Goal: Information Seeking & Learning: Compare options

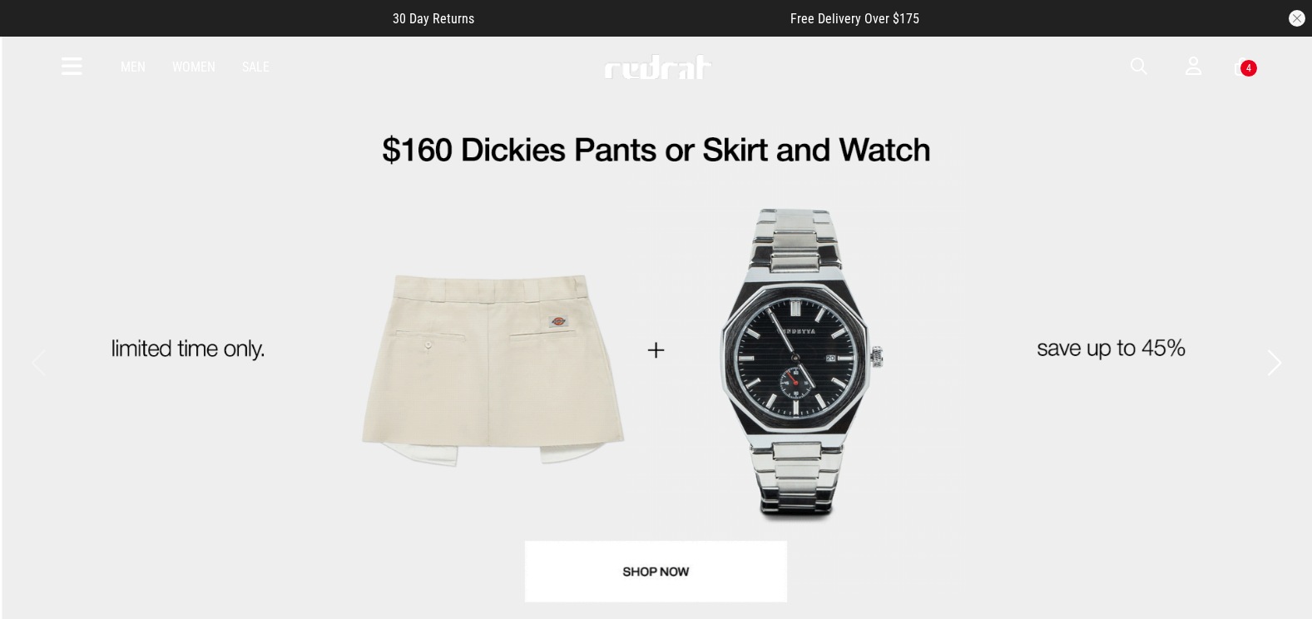
click at [1143, 67] on span "button" at bounding box center [1139, 67] width 17 height 20
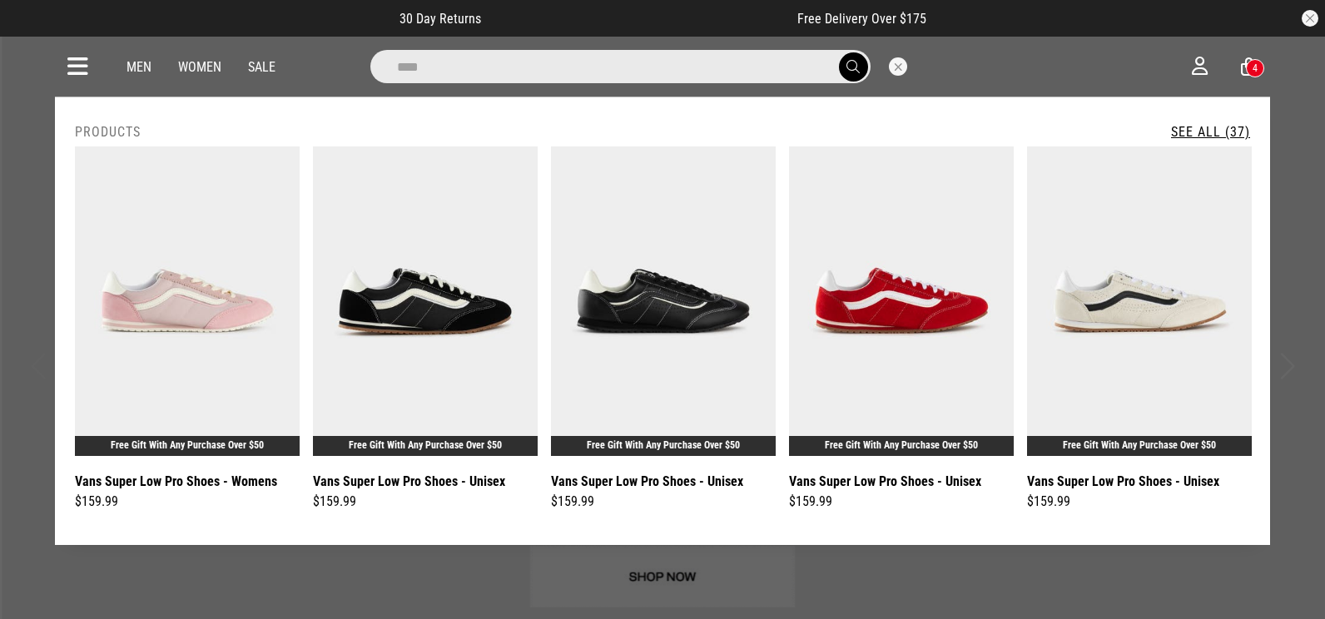
type input "****"
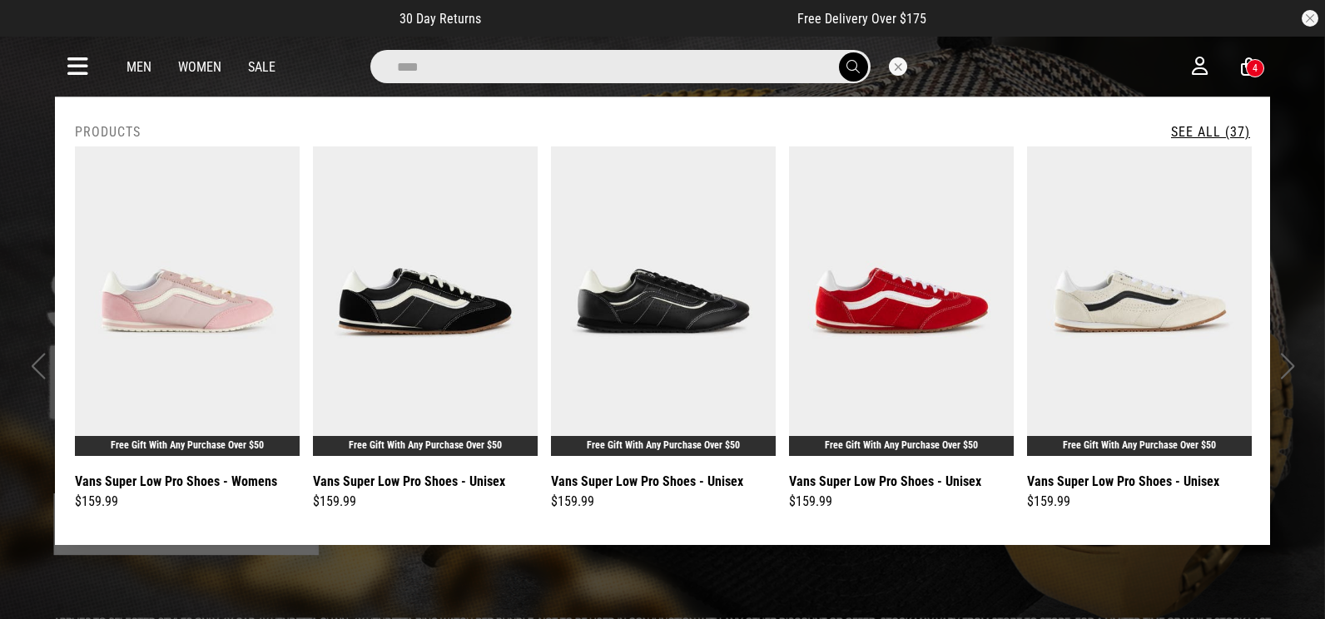
click at [1205, 131] on link "See All (37)" at bounding box center [1210, 132] width 79 height 16
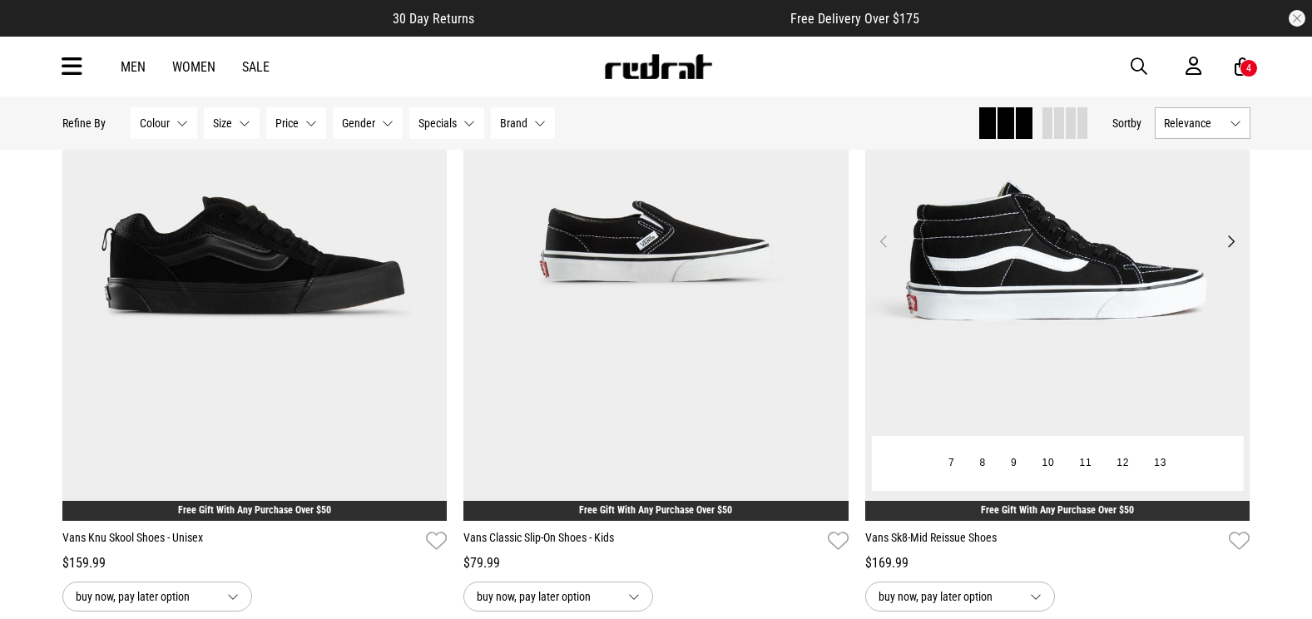
scroll to position [2246, 0]
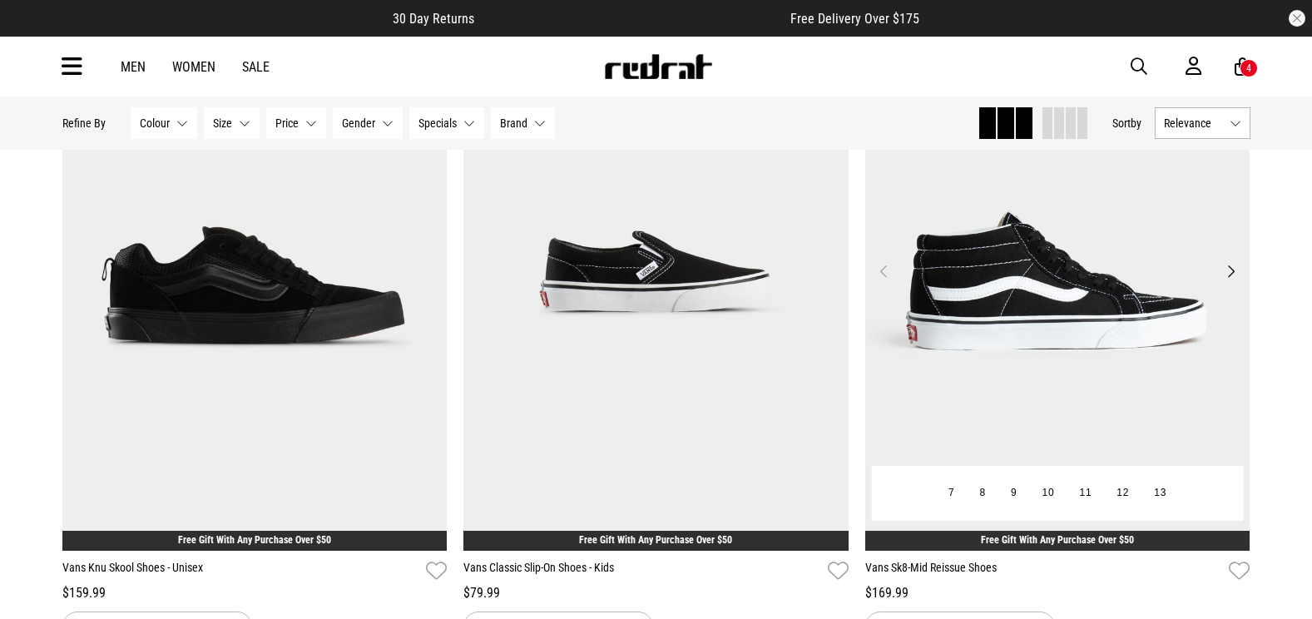
click at [1086, 245] on img at bounding box center [1057, 281] width 385 height 539
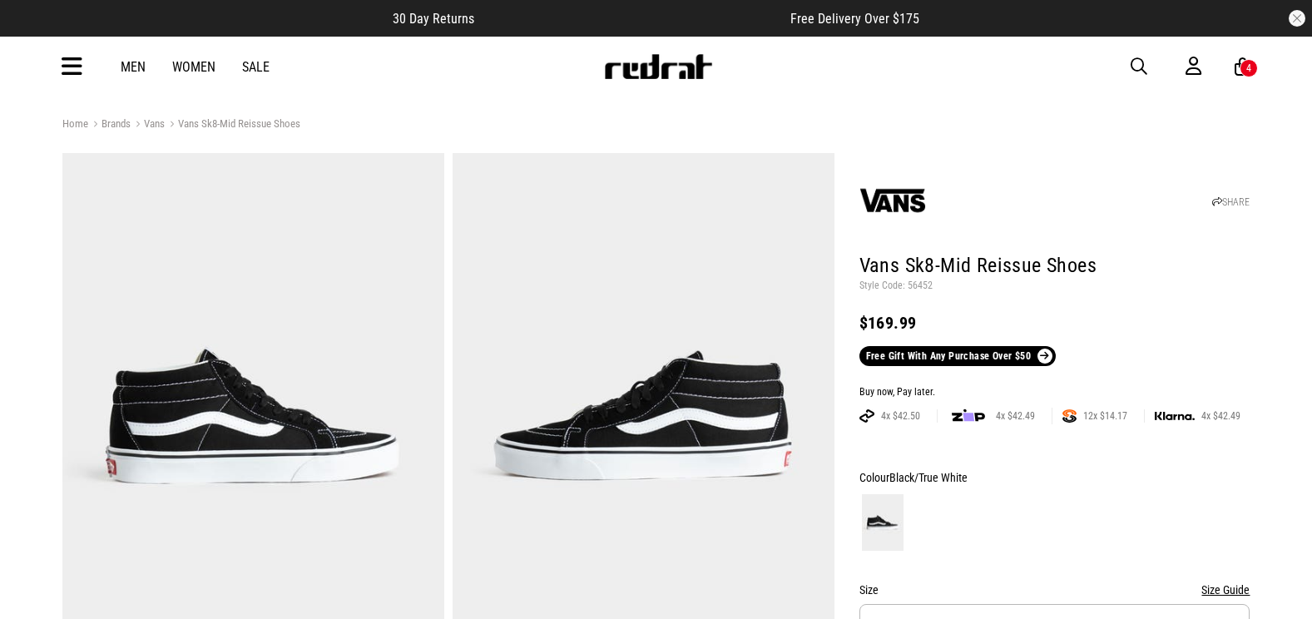
click at [917, 287] on p "Style Code: 56452" at bounding box center [1054, 286] width 391 height 13
copy p "56452"
click at [677, 74] on img at bounding box center [658, 66] width 110 height 25
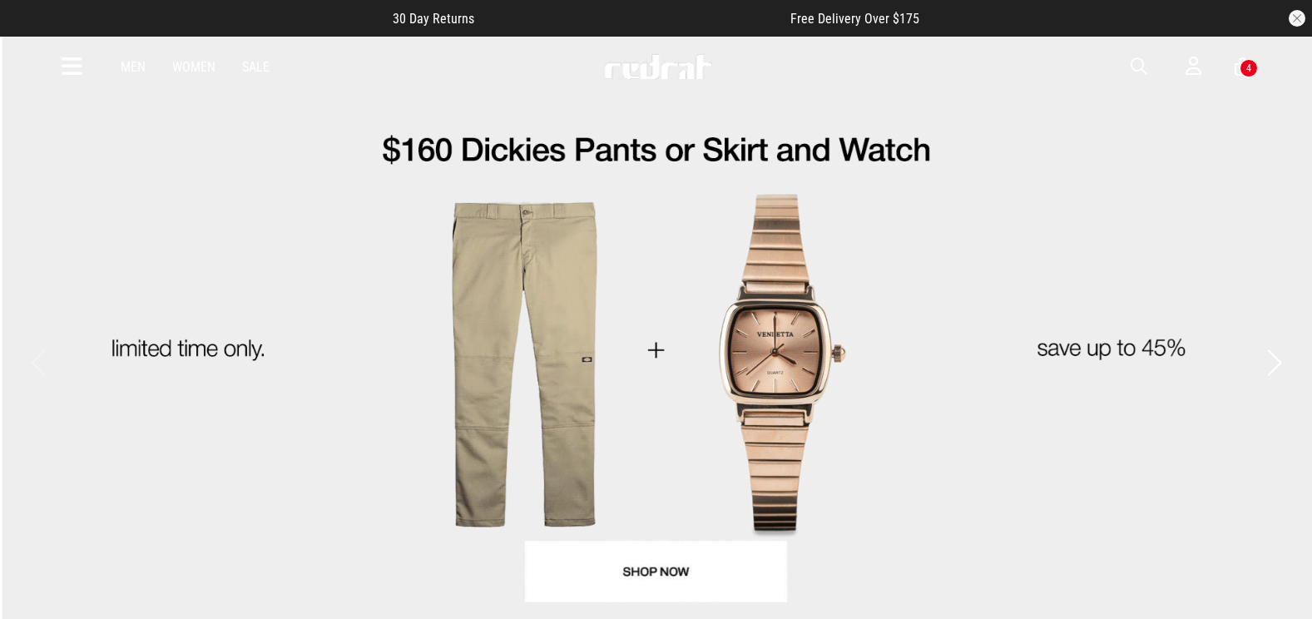
click at [1139, 66] on span "button" at bounding box center [1139, 67] width 17 height 20
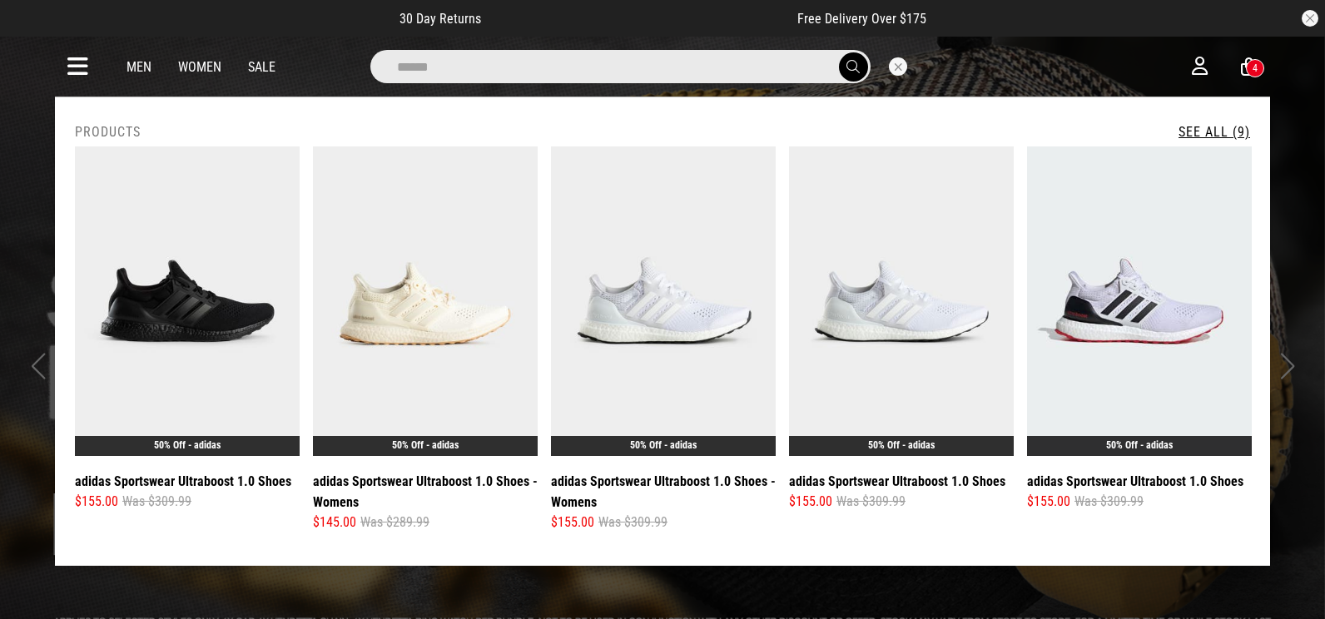
type input "*****"
click at [1206, 131] on link "See All (9)" at bounding box center [1214, 132] width 72 height 16
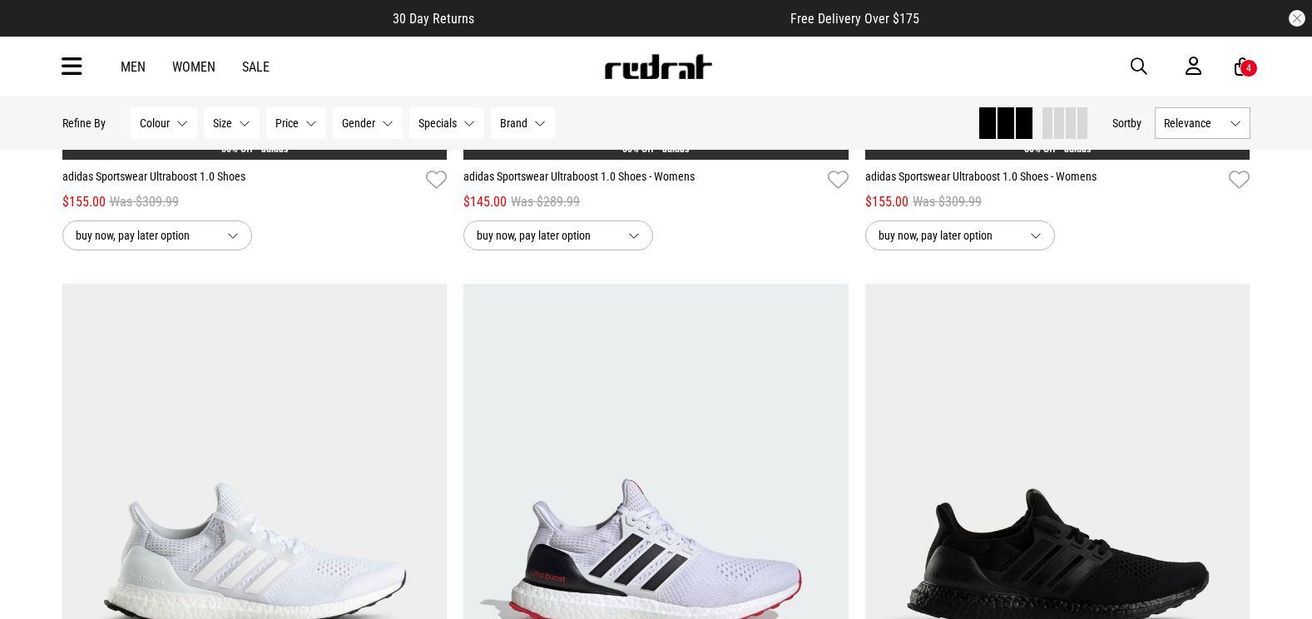
scroll to position [416, 0]
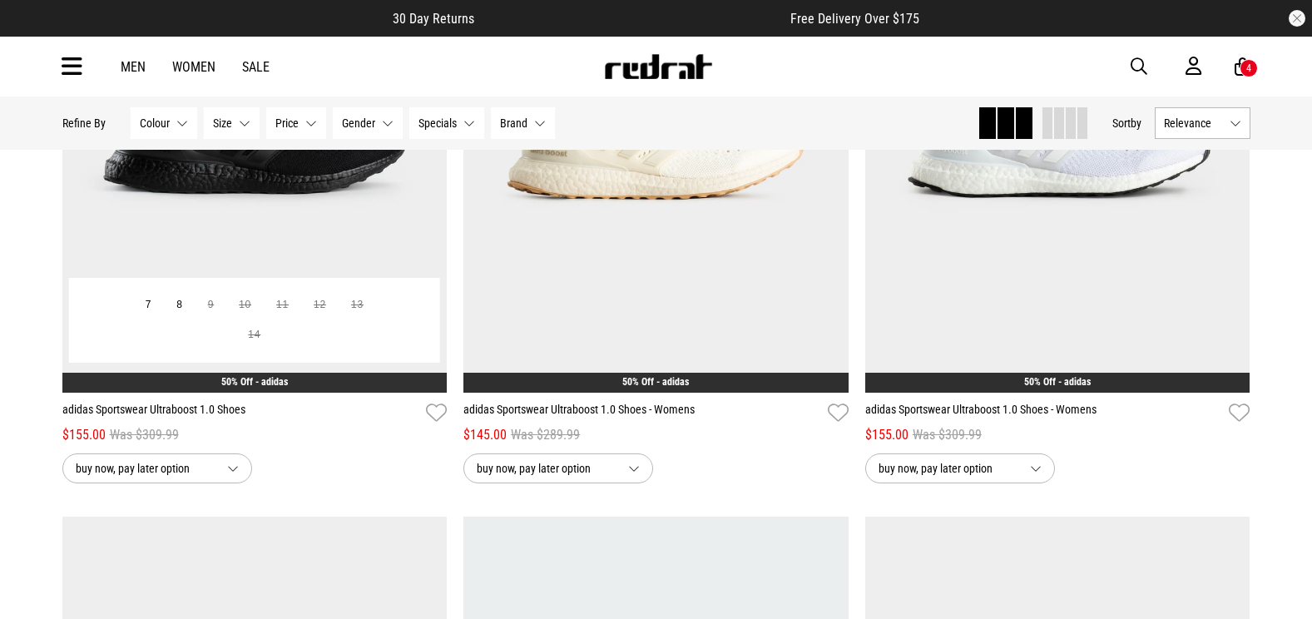
click at [294, 227] on img at bounding box center [254, 123] width 385 height 539
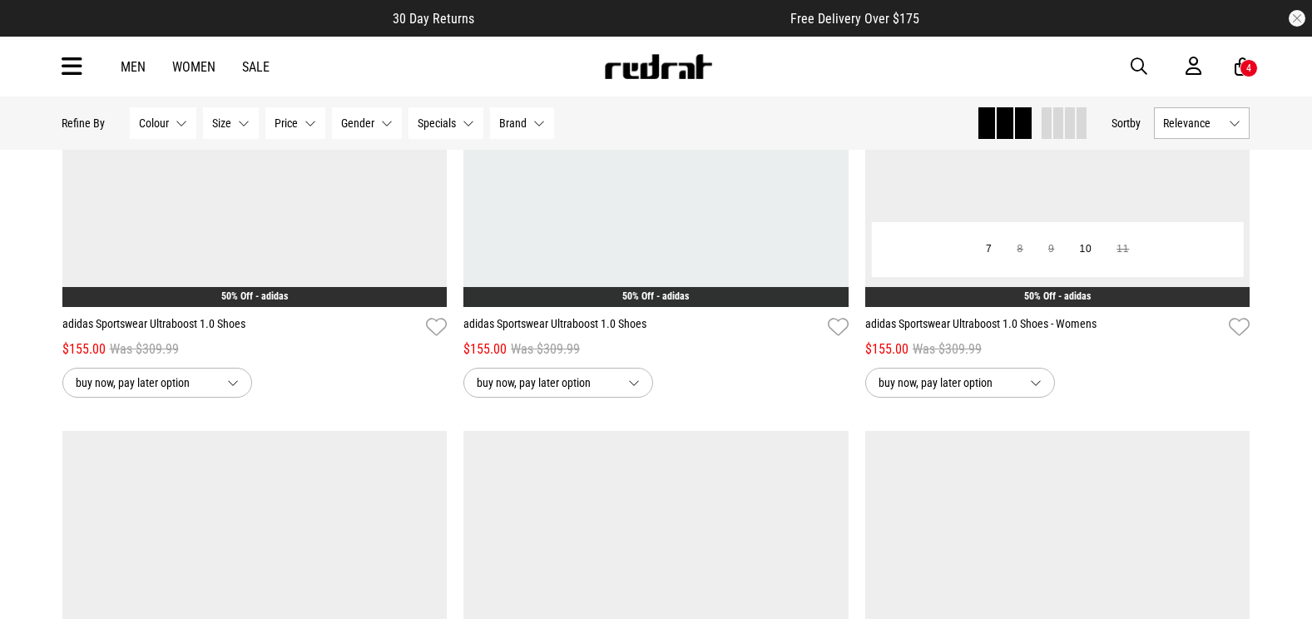
click at [1086, 174] on img at bounding box center [1057, 37] width 385 height 539
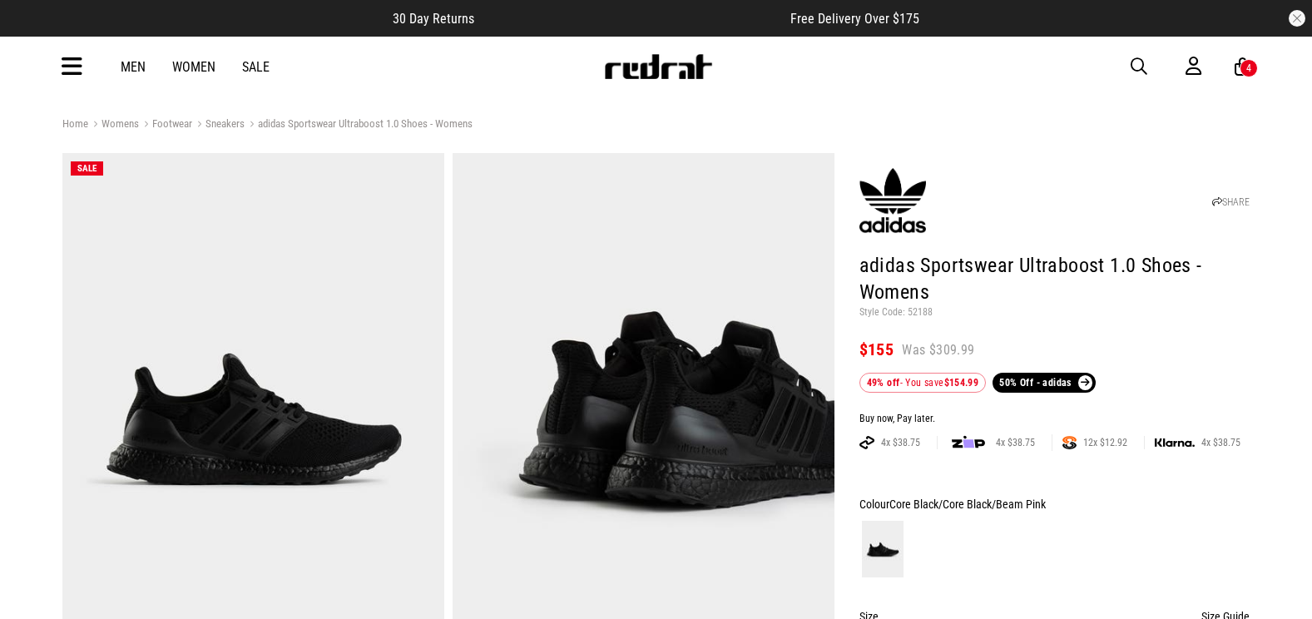
click at [1134, 65] on span "button" at bounding box center [1139, 67] width 17 height 20
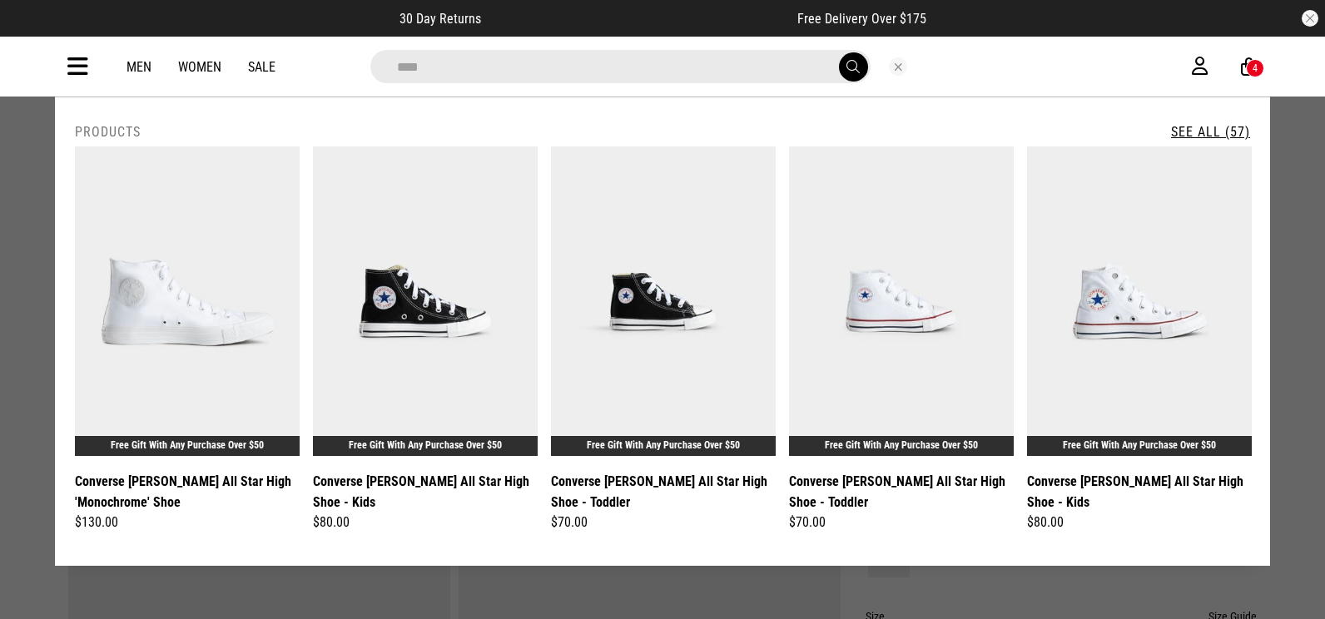
type input "****"
click at [1221, 126] on link "See All (57)" at bounding box center [1210, 132] width 79 height 16
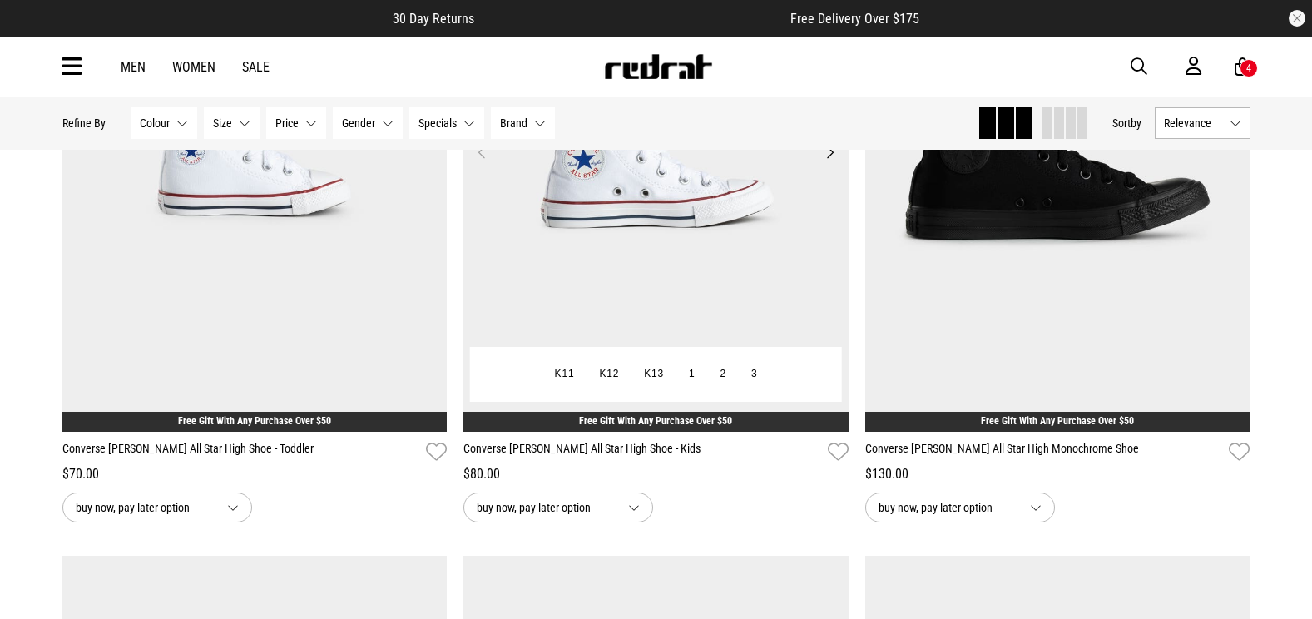
scroll to position [1082, 0]
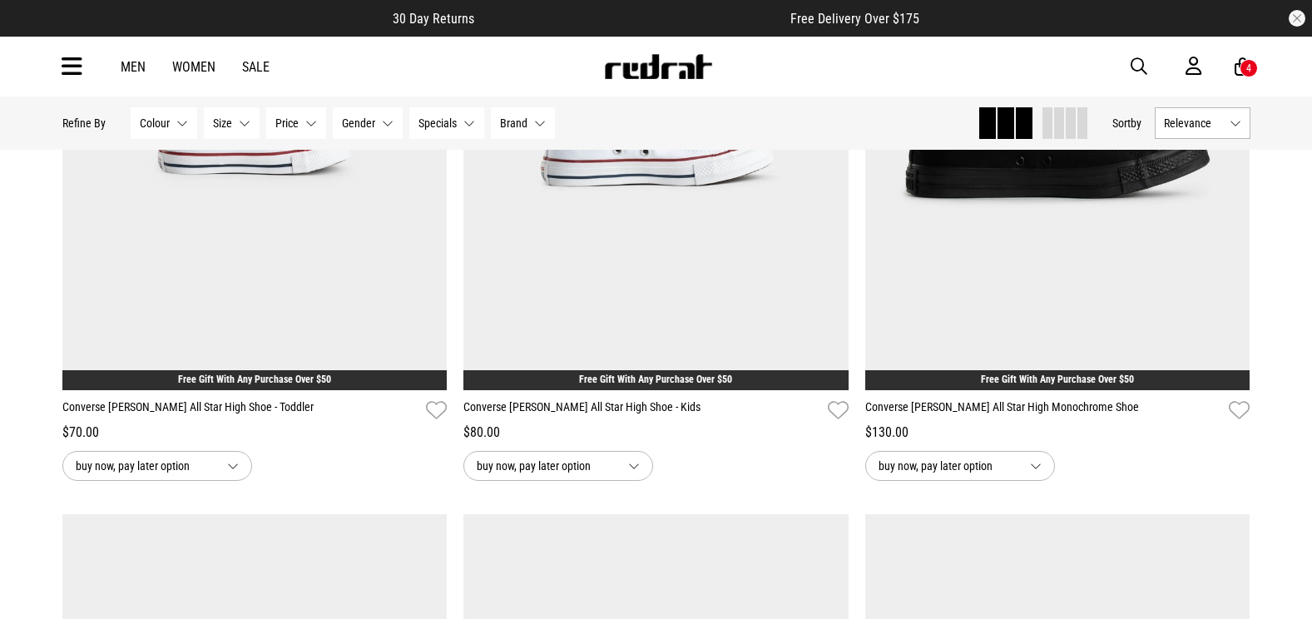
drag, startPoint x: 523, startPoint y: 122, endPoint x: 520, endPoint y: 152, distance: 30.1
click at [523, 122] on span "Brand" at bounding box center [513, 122] width 27 height 13
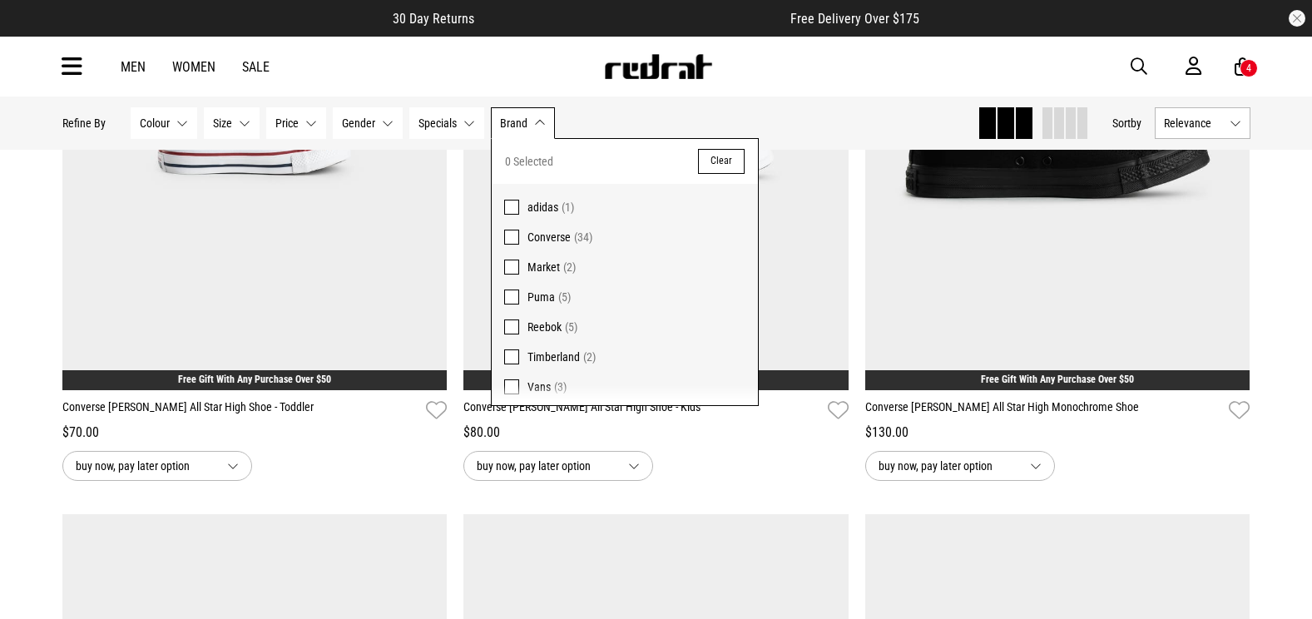
click at [544, 242] on span "Converse" at bounding box center [549, 236] width 43 height 13
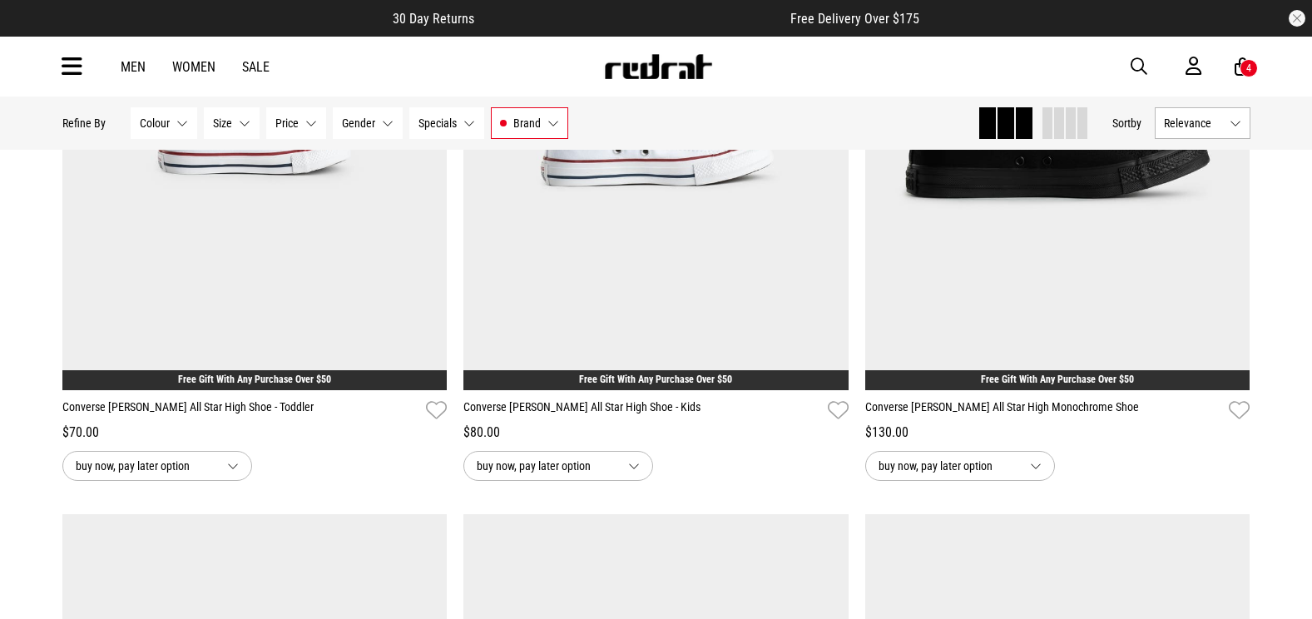
click at [534, 119] on span "Brand" at bounding box center [526, 122] width 27 height 13
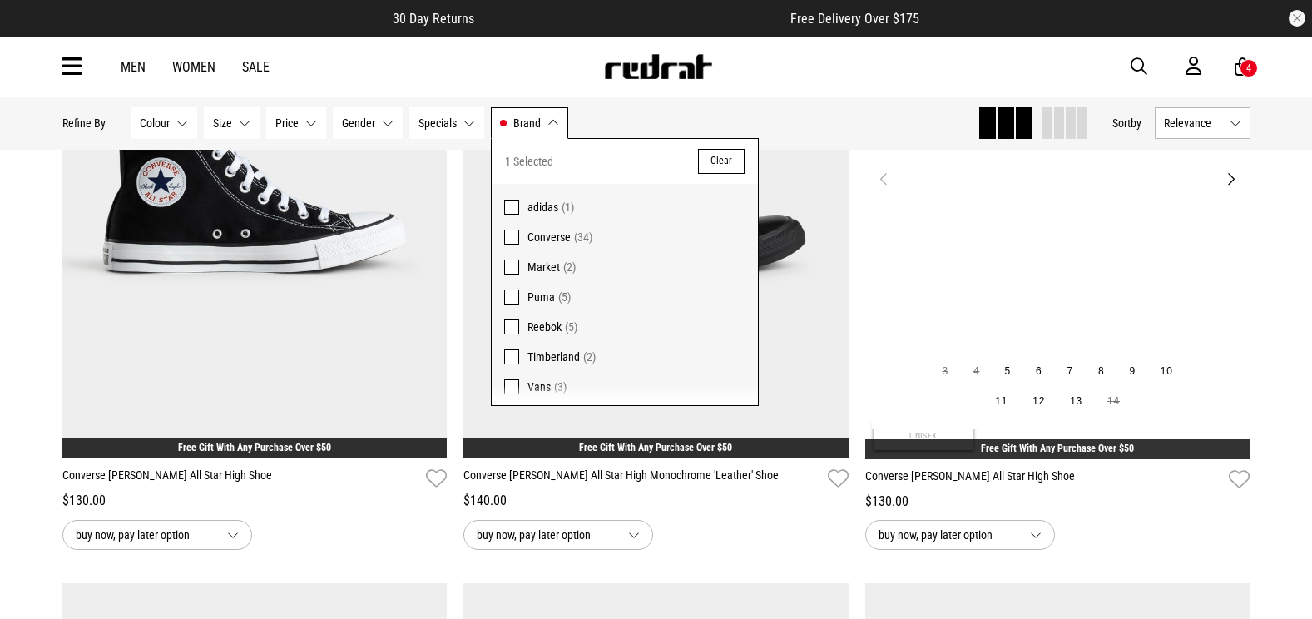
scroll to position [1746, 0]
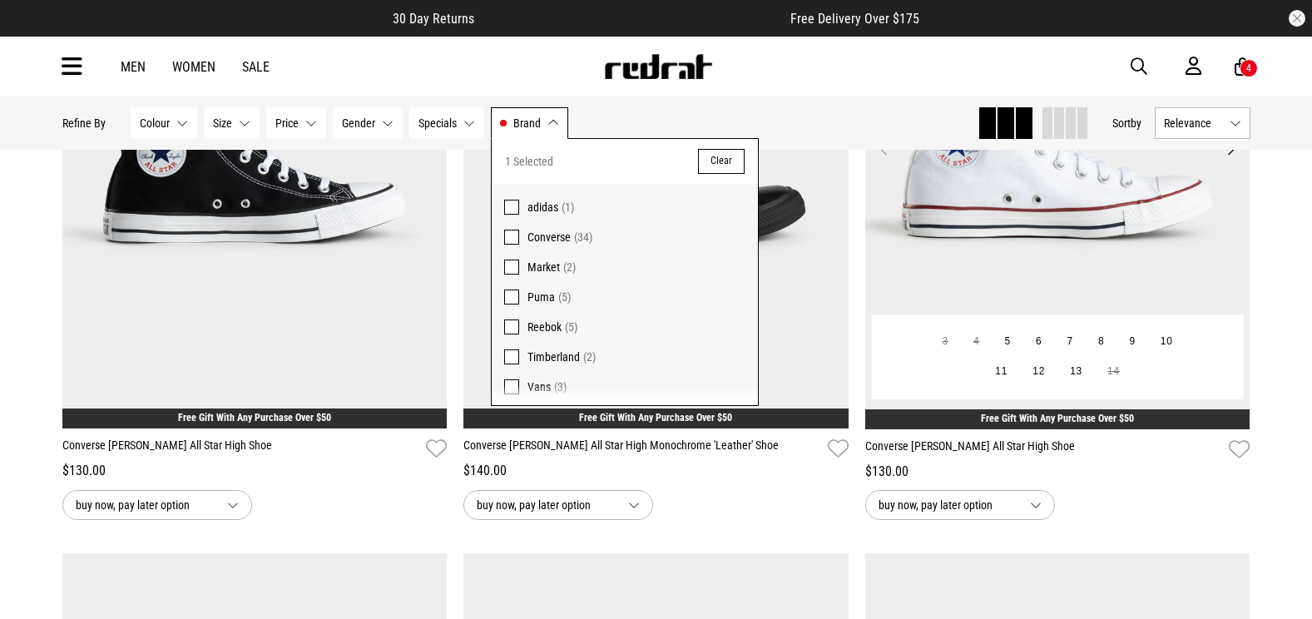
click at [1002, 225] on img at bounding box center [1057, 158] width 385 height 539
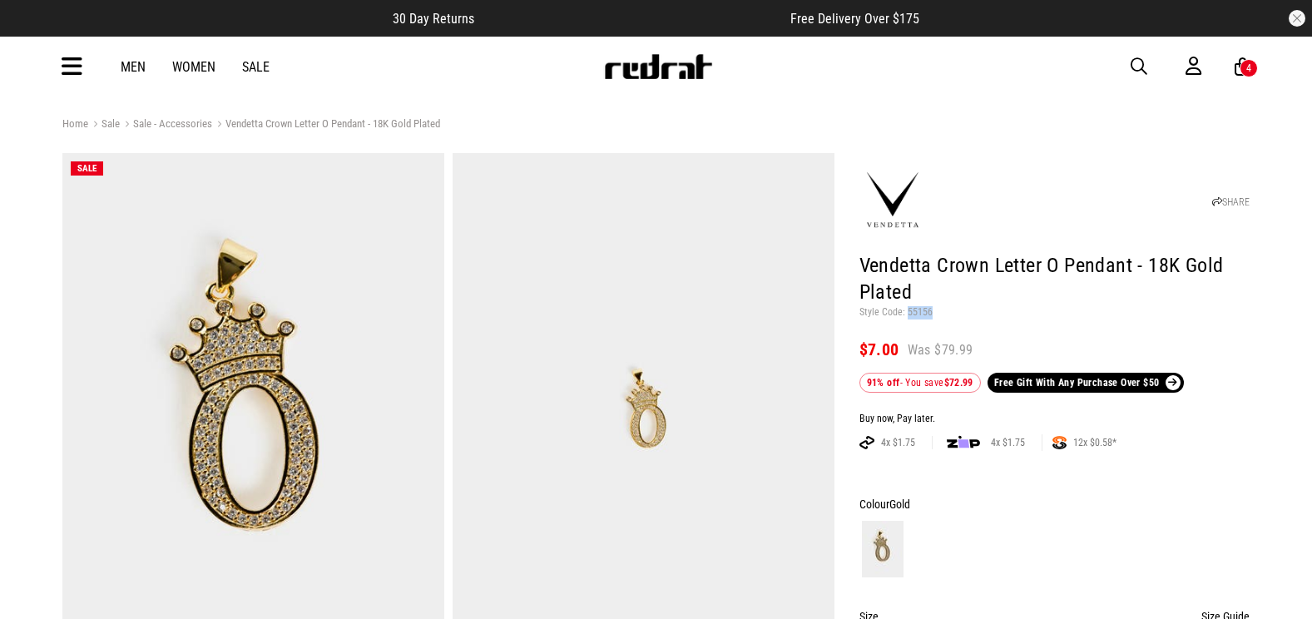
click at [1137, 62] on span "button" at bounding box center [1139, 67] width 17 height 20
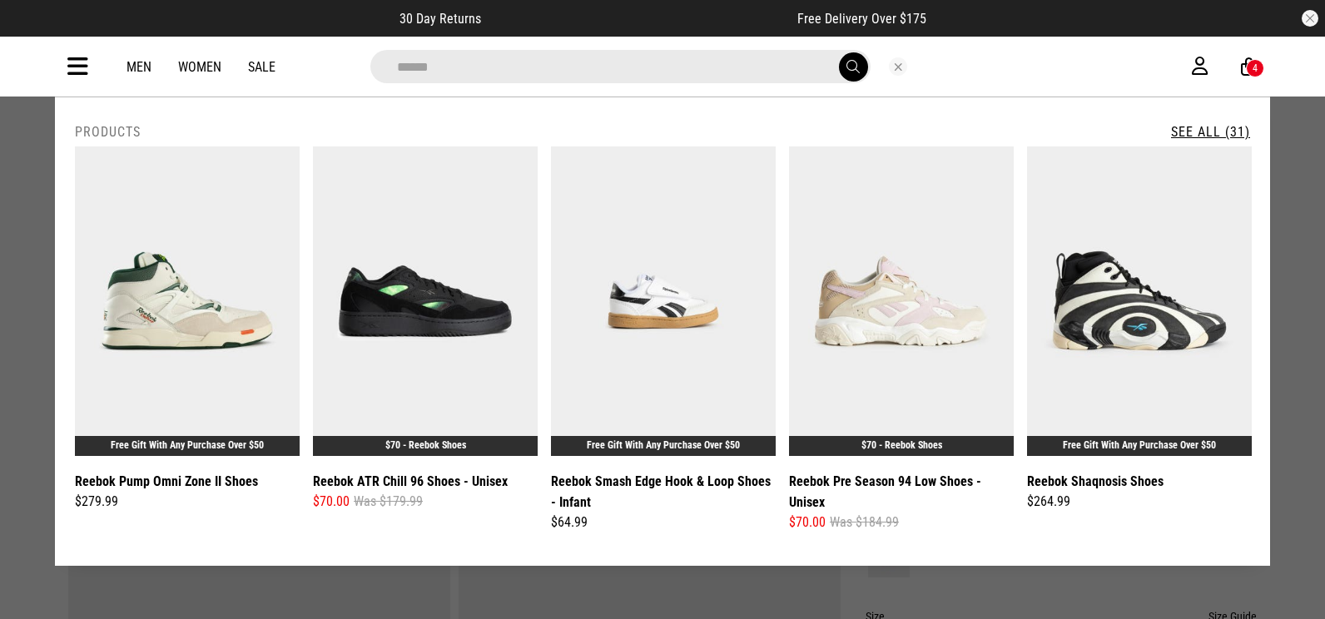
type input "******"
click at [839, 52] on button "submit" at bounding box center [853, 66] width 29 height 29
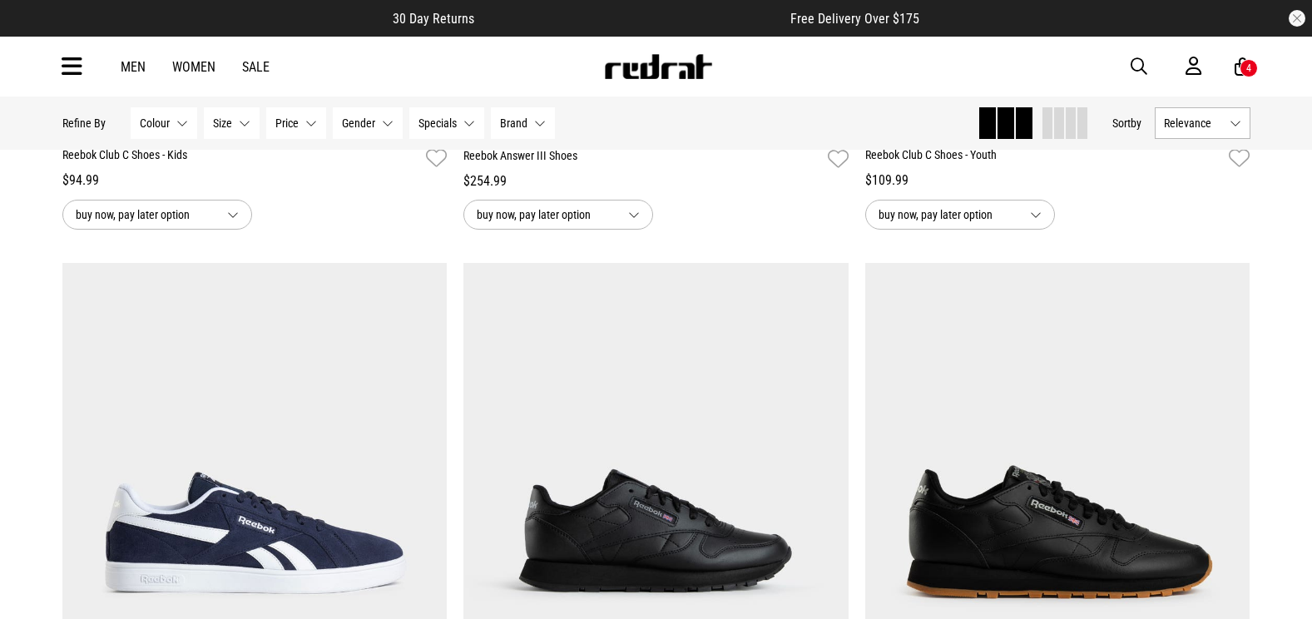
scroll to position [2330, 0]
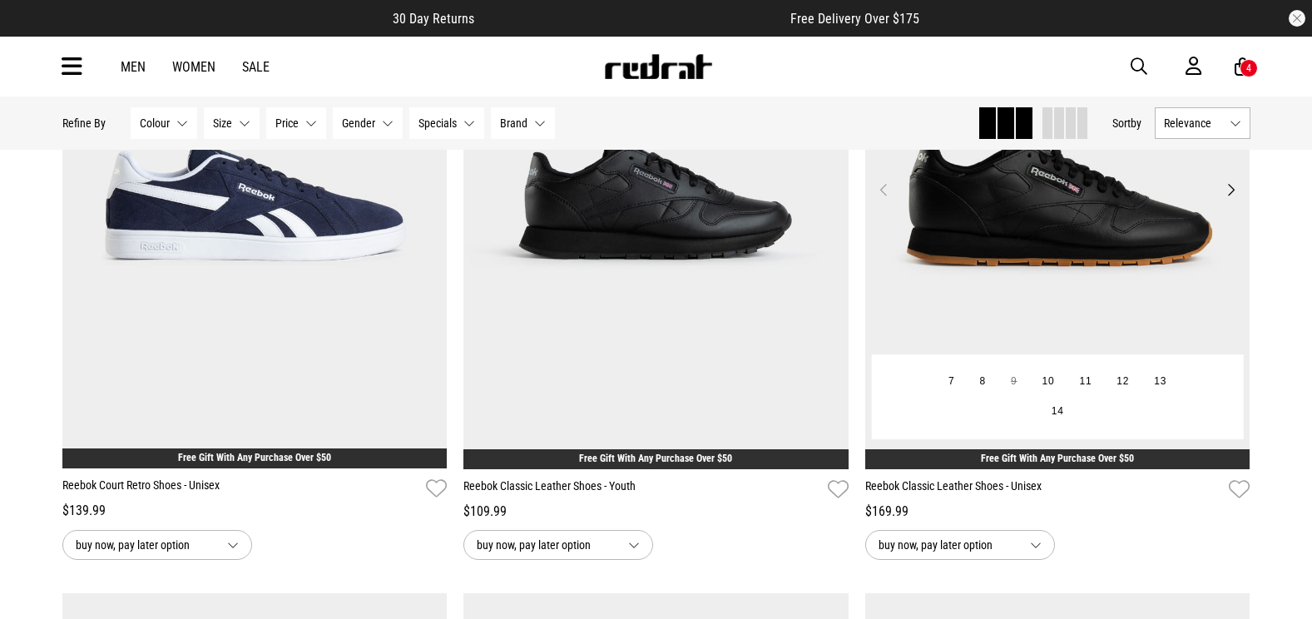
click at [992, 261] on img at bounding box center [1057, 199] width 385 height 539
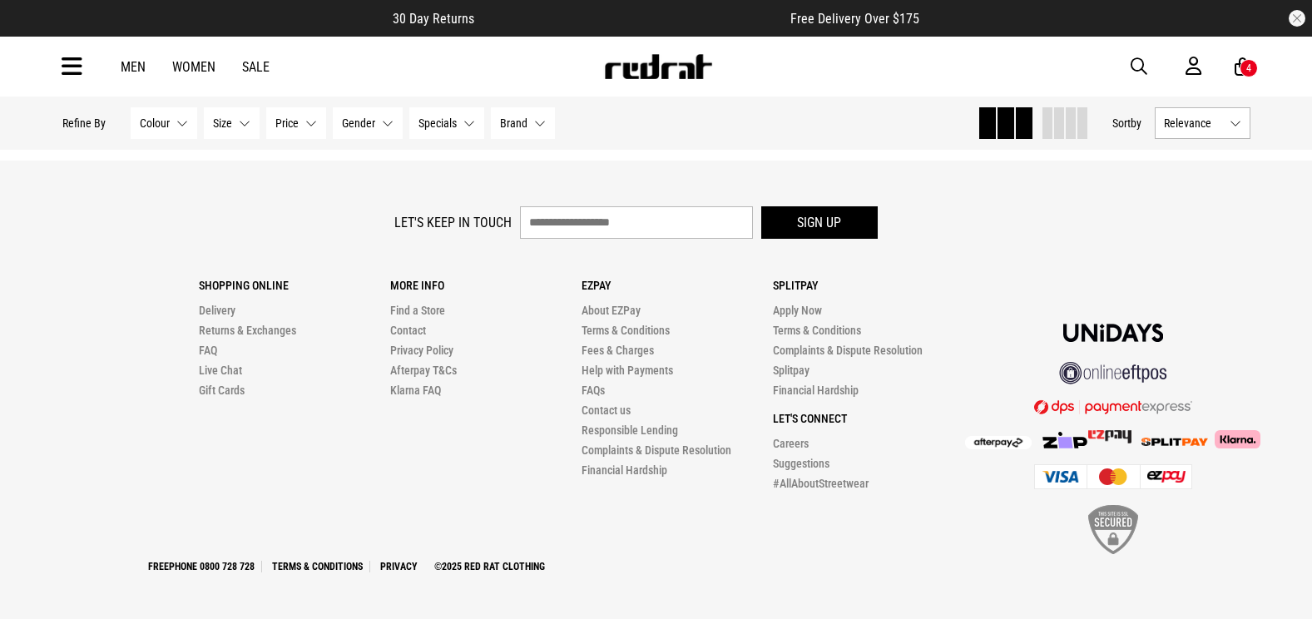
scroll to position [5362, 0]
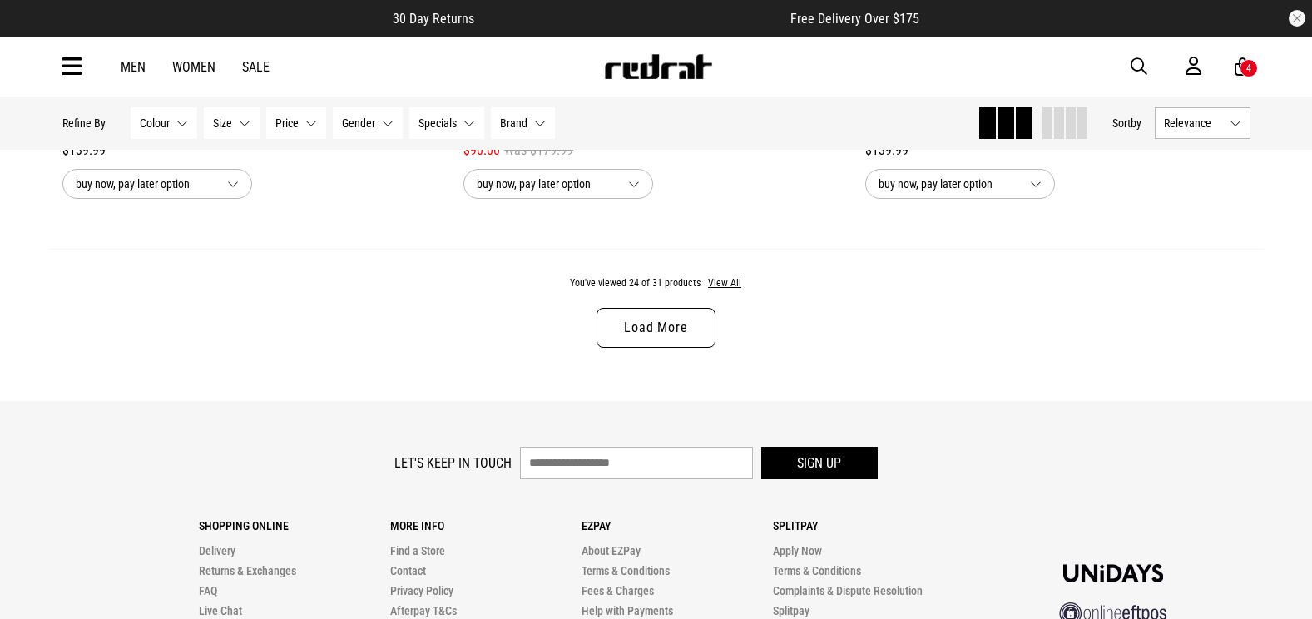
click at [634, 335] on link "Load More" at bounding box center [656, 328] width 118 height 40
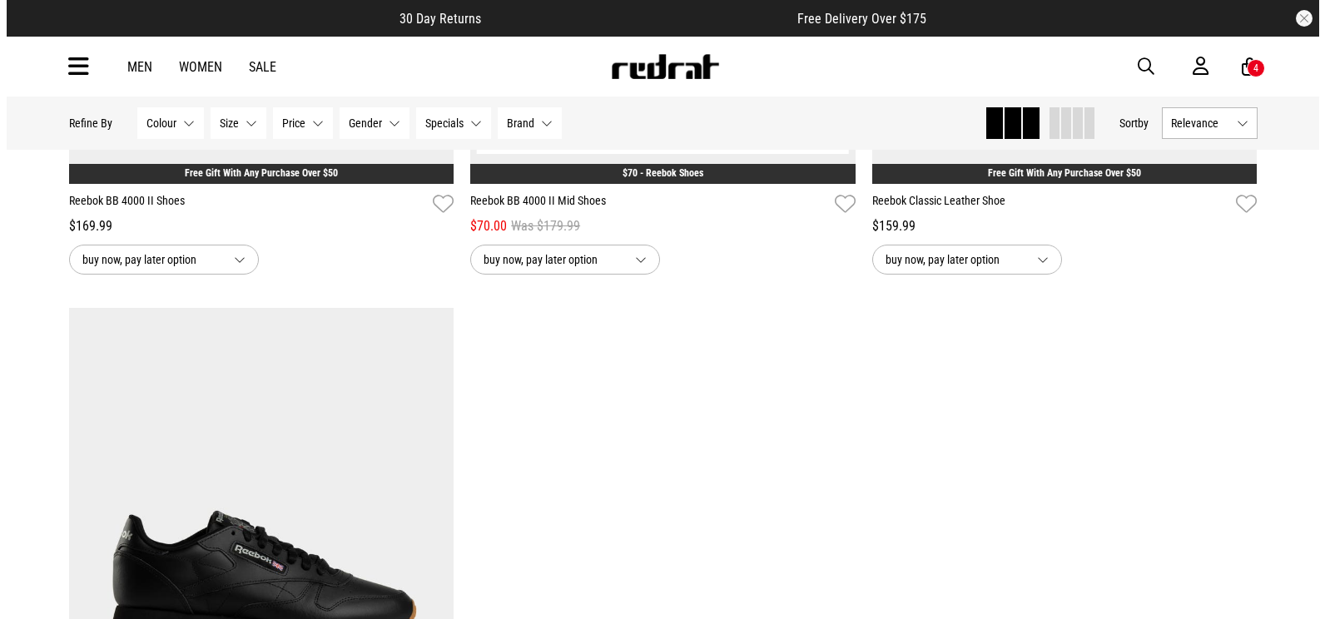
scroll to position [6444, 0]
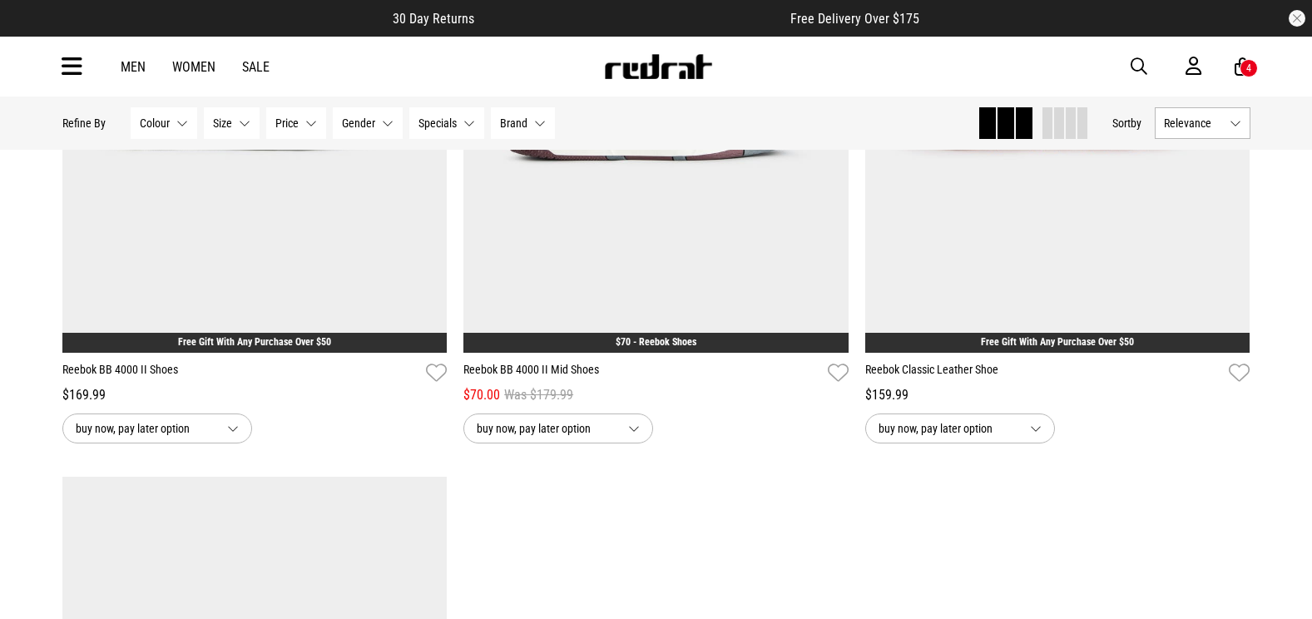
click at [1137, 63] on span "button" at bounding box center [1139, 67] width 17 height 20
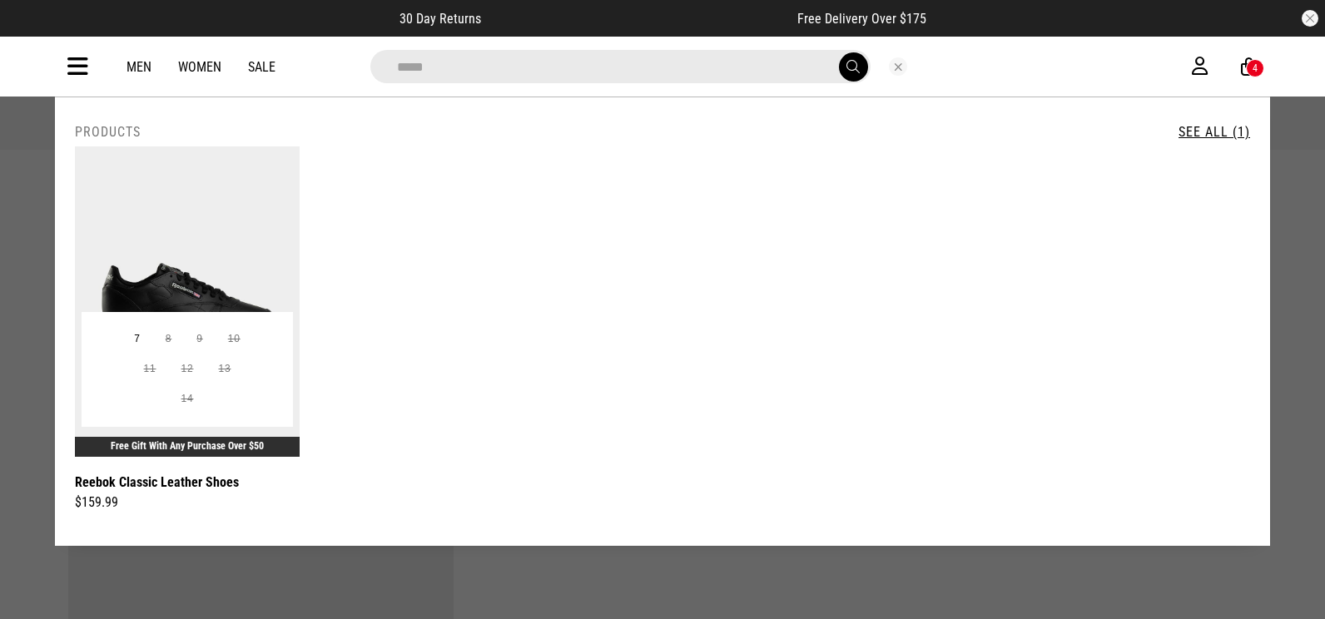
type input "*****"
click at [268, 270] on img at bounding box center [187, 301] width 225 height 310
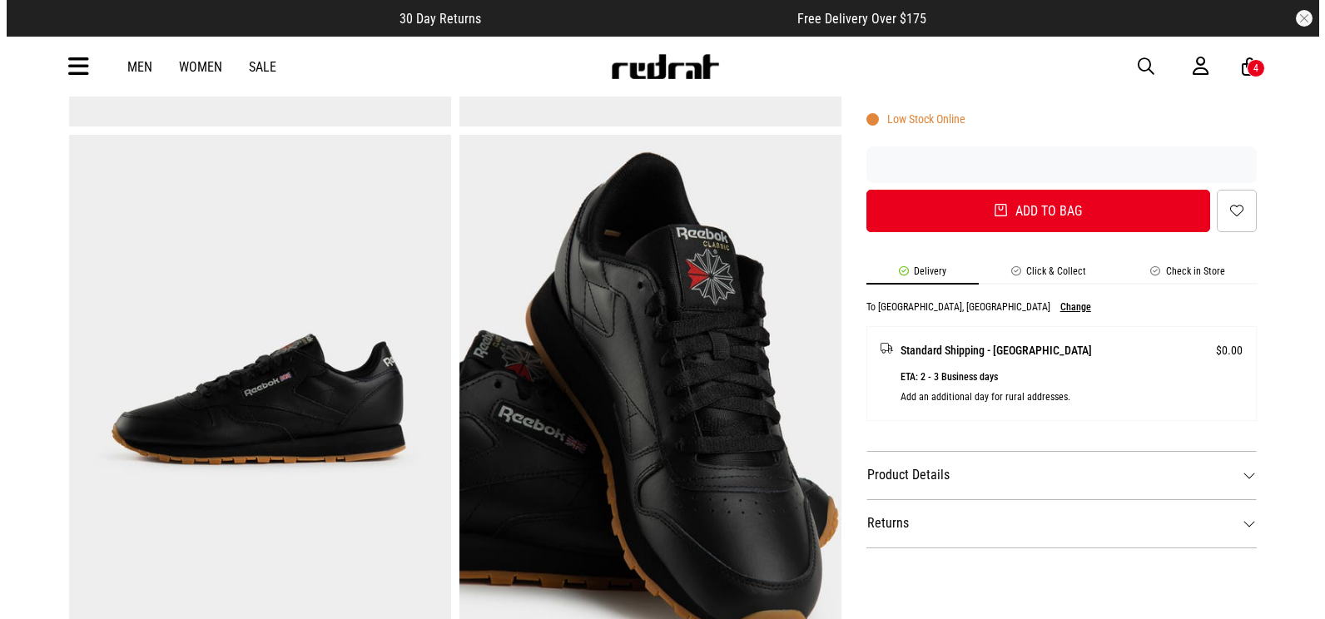
scroll to position [582, 0]
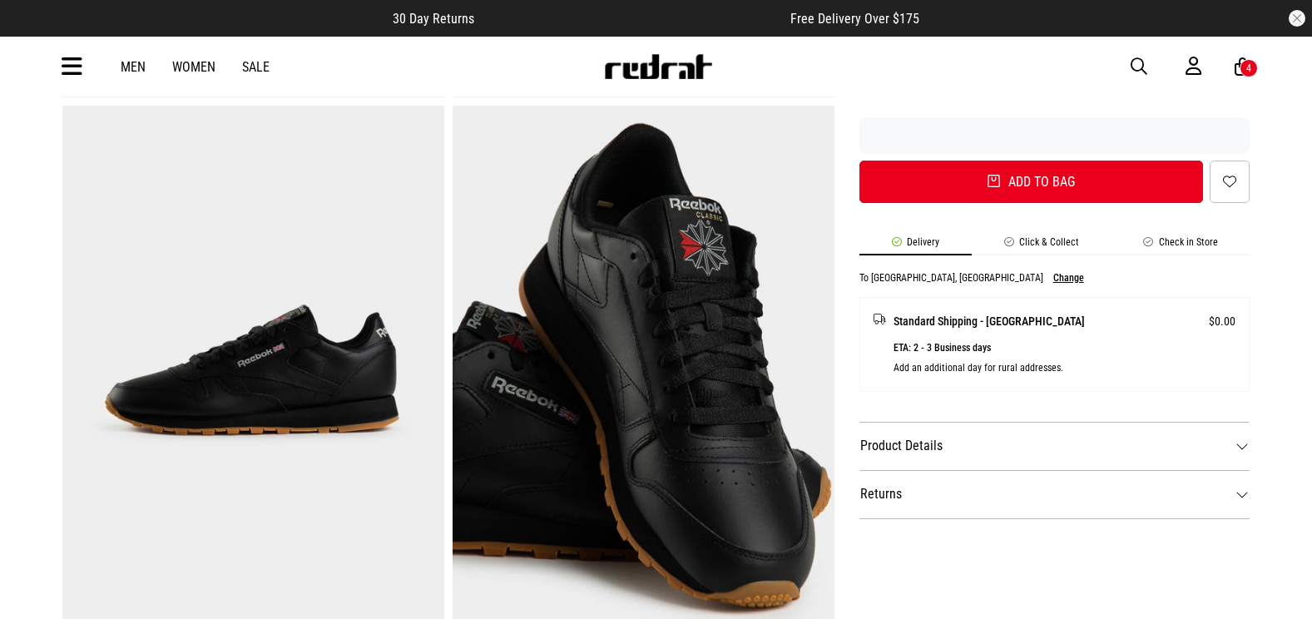
click at [1138, 63] on span "button" at bounding box center [1139, 67] width 17 height 20
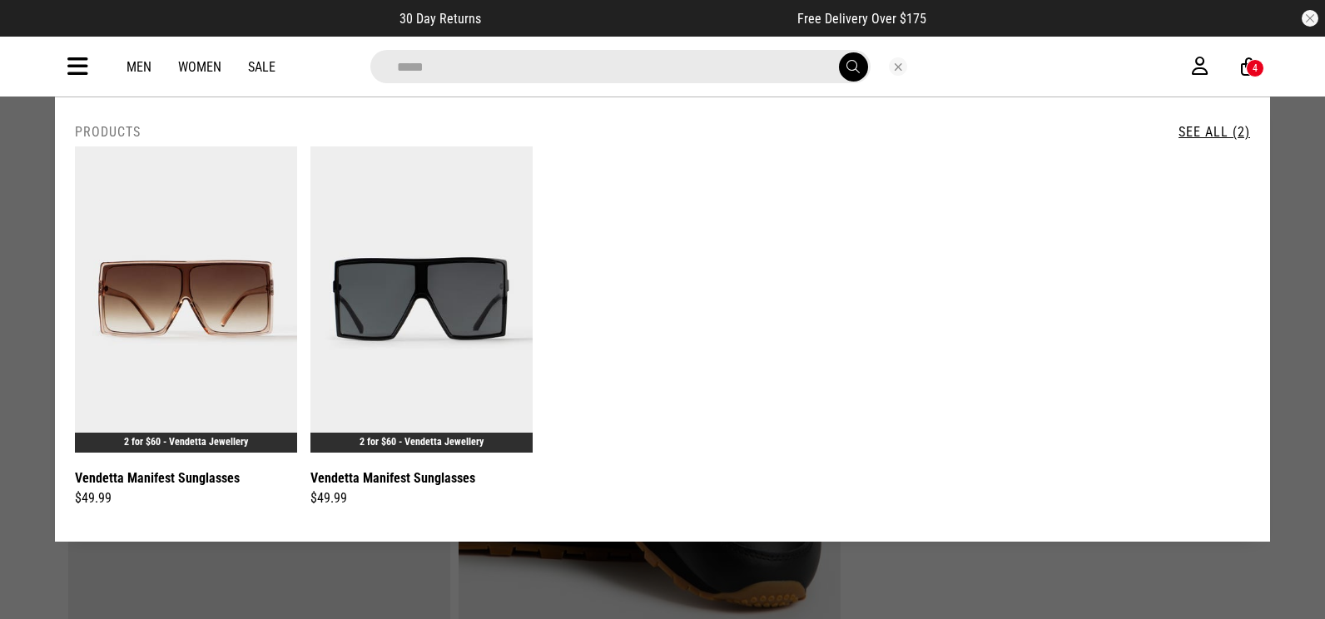
type input "*****"
